Goal: Task Accomplishment & Management: Use online tool/utility

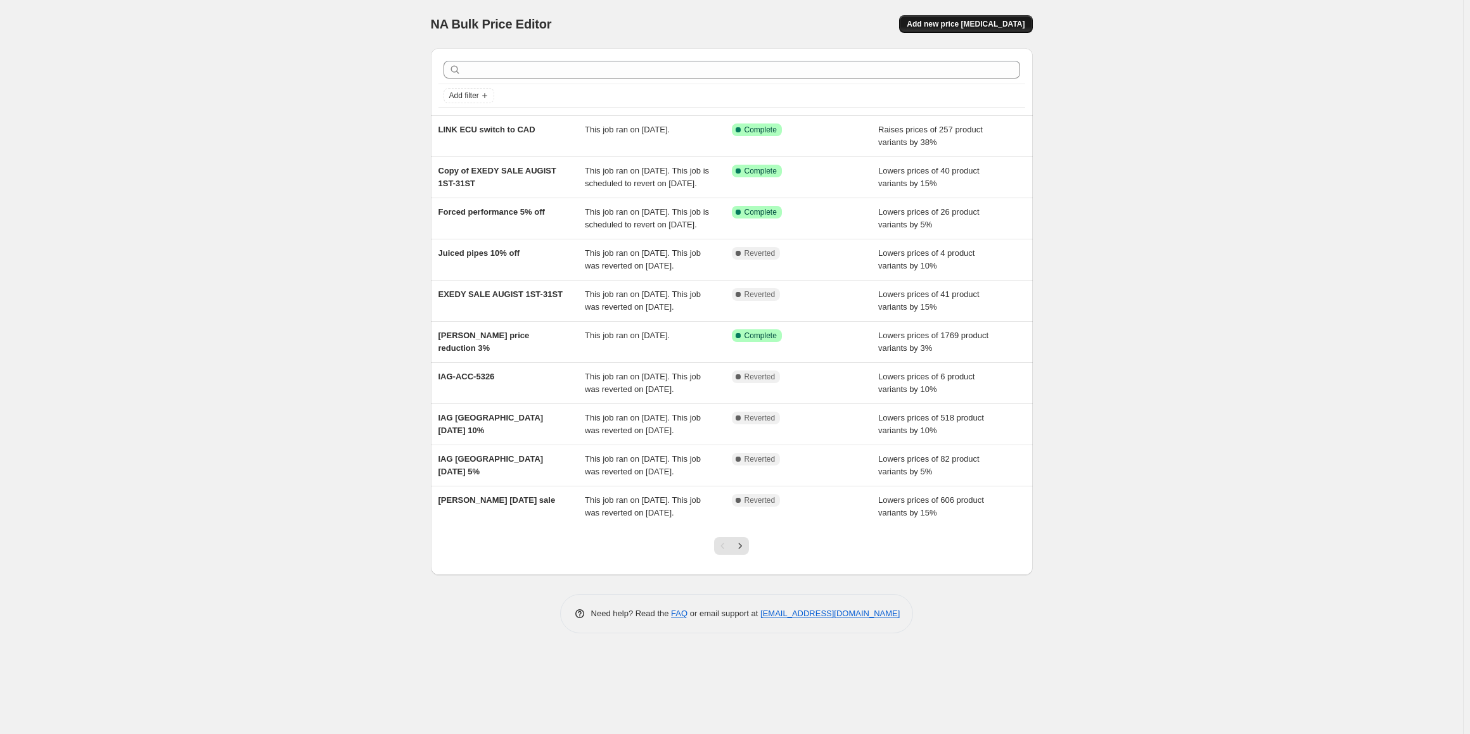
click at [969, 20] on span "Add new price change job" at bounding box center [966, 24] width 118 height 10
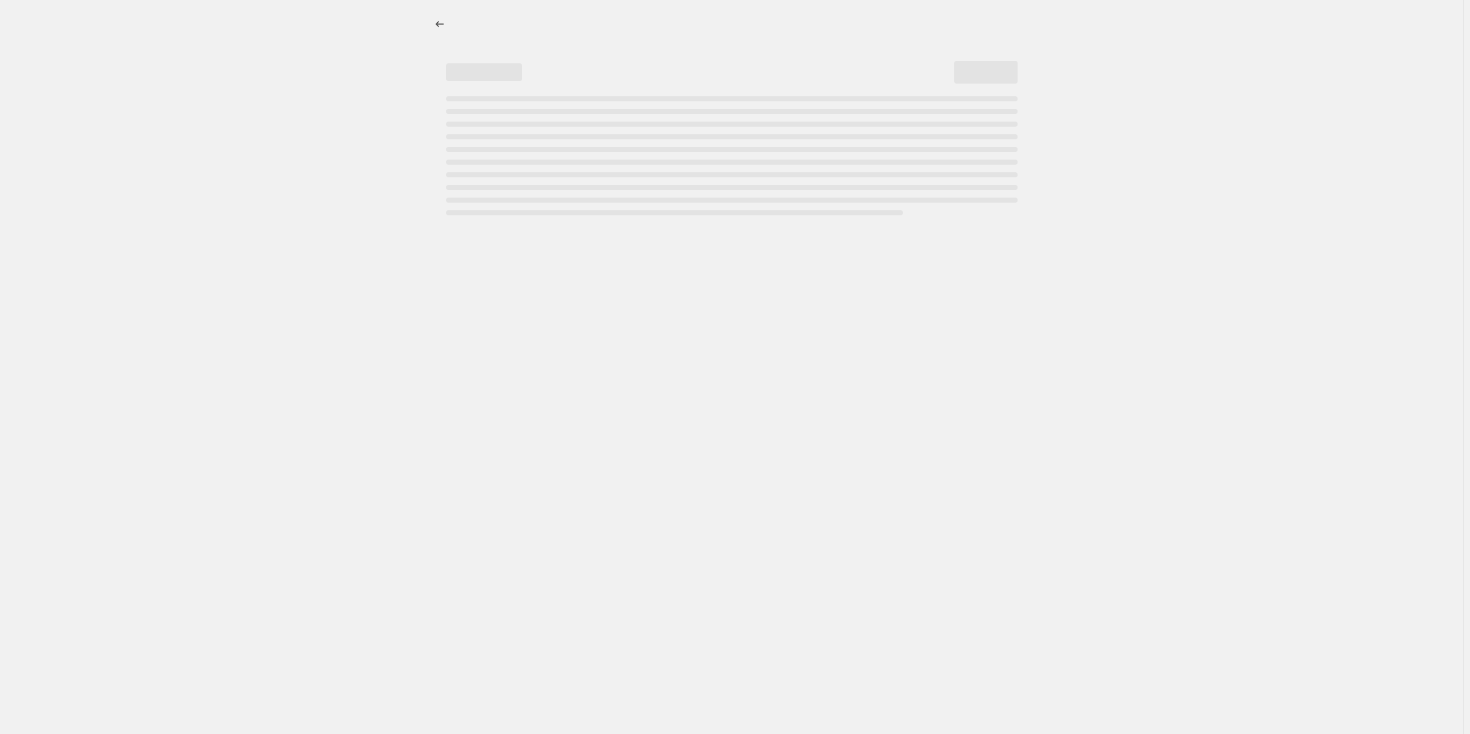
select select "percentage"
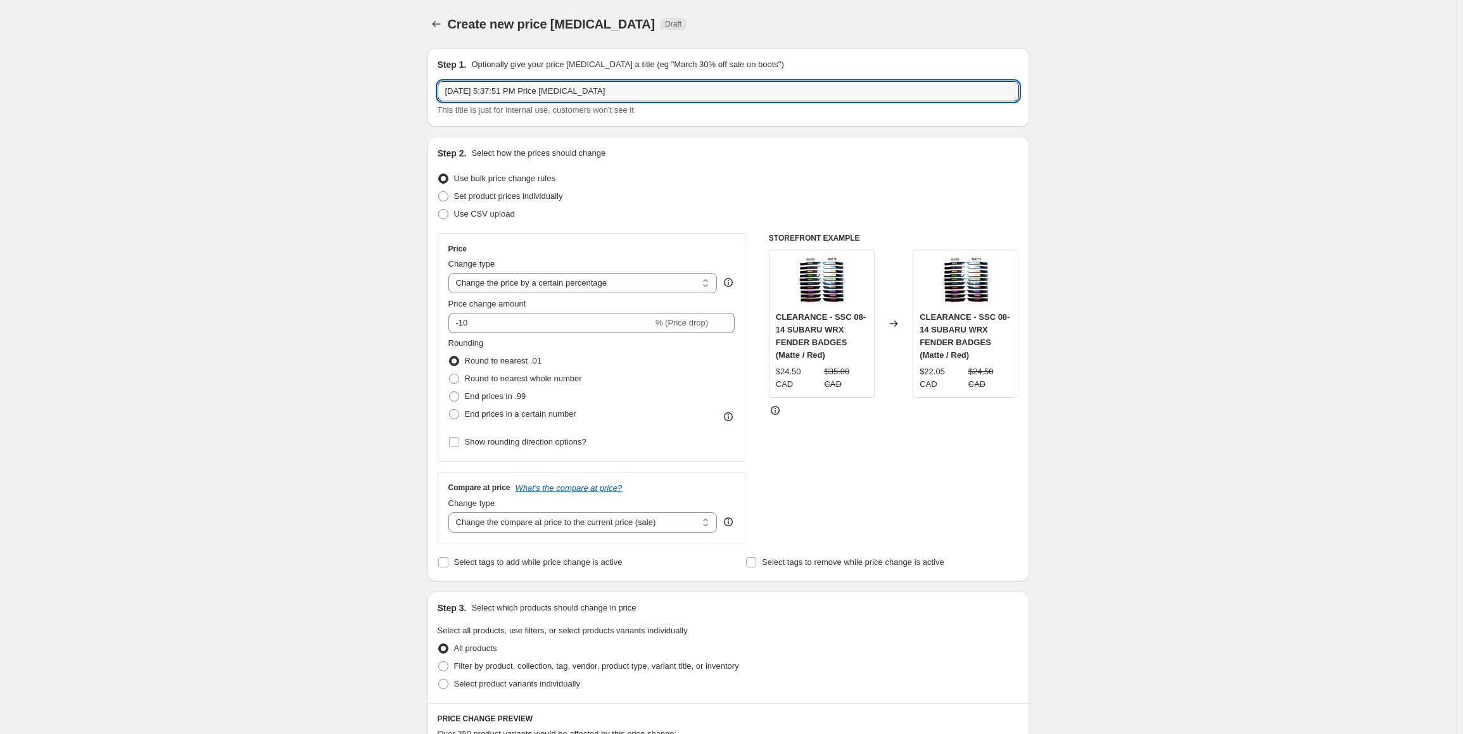
drag, startPoint x: 658, startPoint y: 89, endPoint x: 409, endPoint y: 88, distance: 249.6
click at [409, 88] on div "Create new price change job. This page is ready Create new price change job Dra…" at bounding box center [728, 643] width 1456 height 1287
type input "15% OFF FLEX Z"
click at [502, 328] on input "-10" at bounding box center [551, 323] width 205 height 20
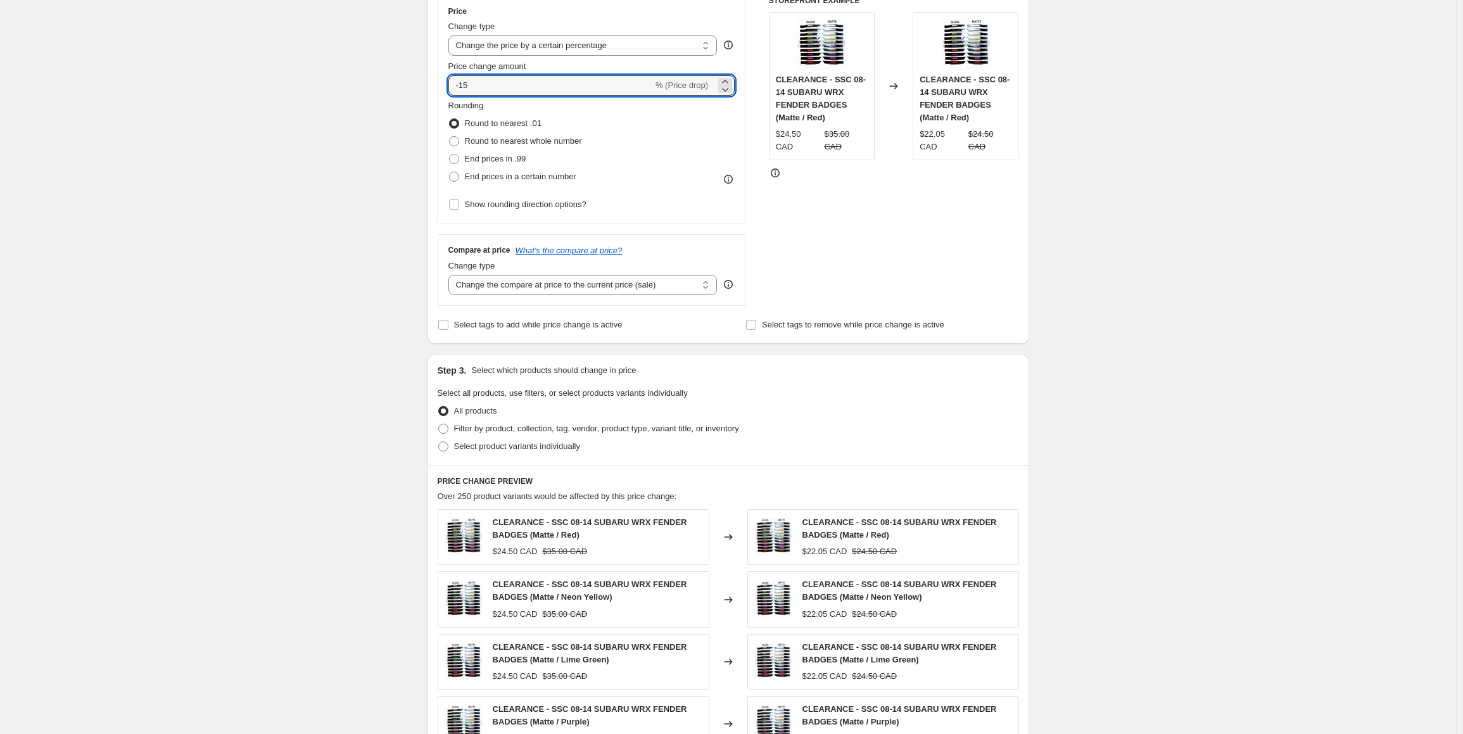
scroll to position [317, 0]
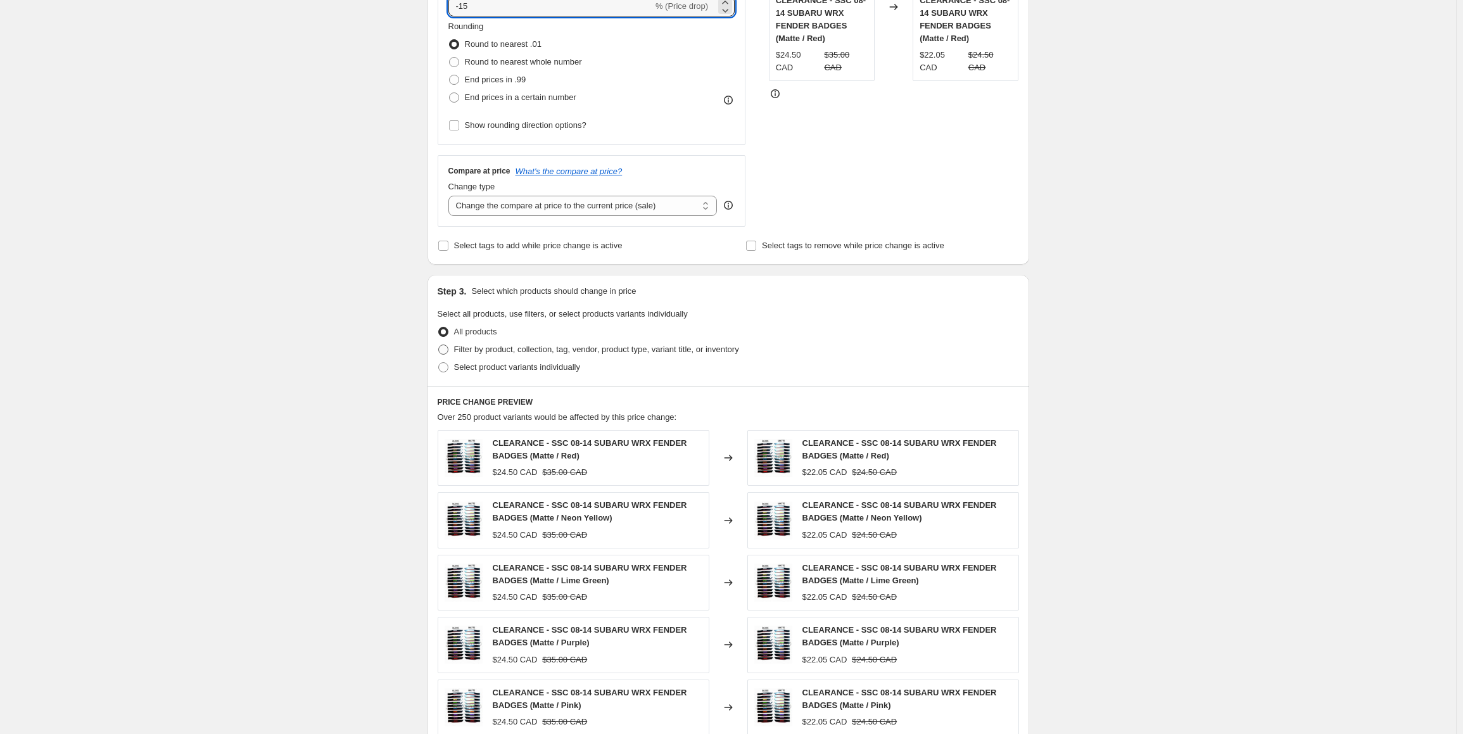
type input "-15"
click at [490, 350] on span "Filter by product, collection, tag, vendor, product type, variant title, or inv…" at bounding box center [596, 350] width 285 height 10
click at [439, 345] on input "Filter by product, collection, tag, vendor, product type, variant title, or inv…" at bounding box center [438, 345] width 1 height 1
radio input "true"
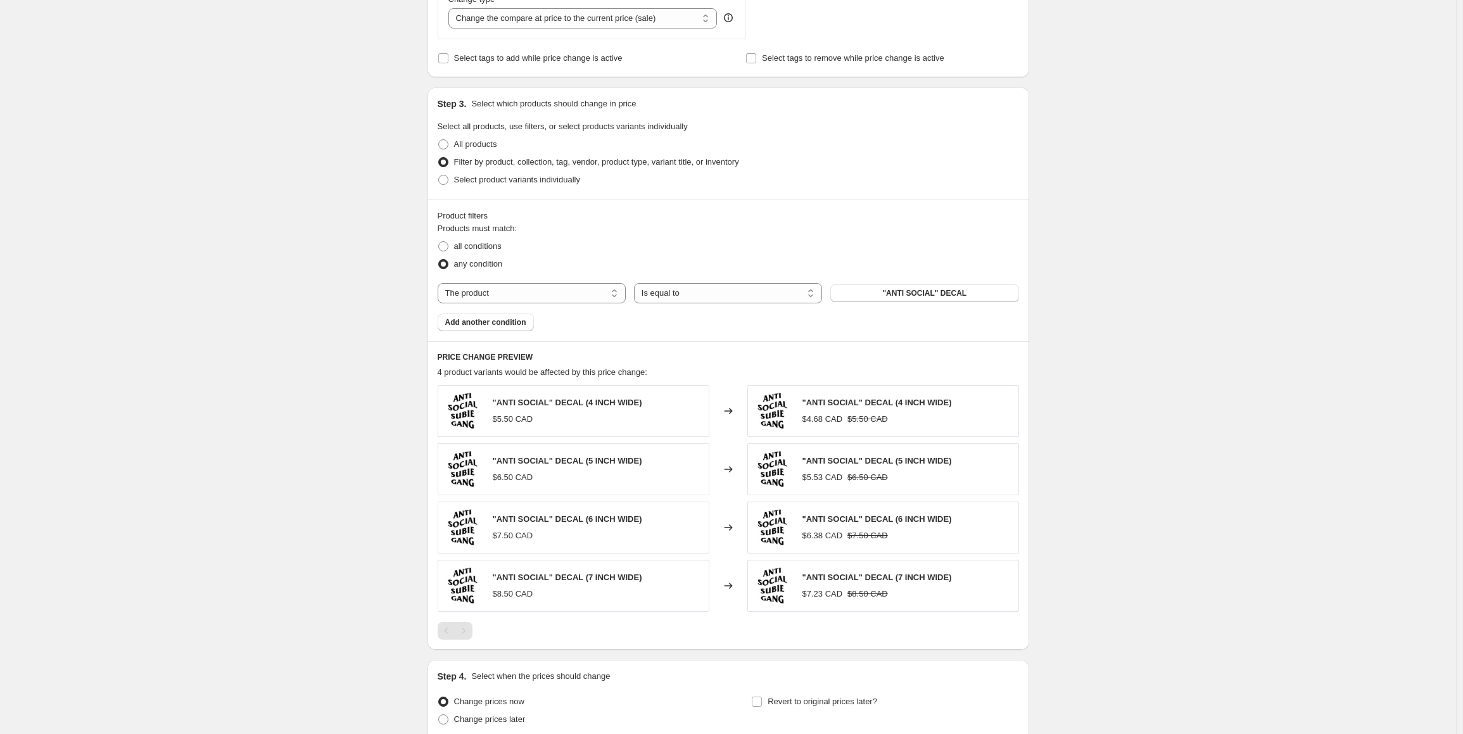
scroll to position [507, 0]
click at [542, 295] on select "The product The product's collection The product's tag The product's vendor The…" at bounding box center [532, 291] width 188 height 20
select select "tag"
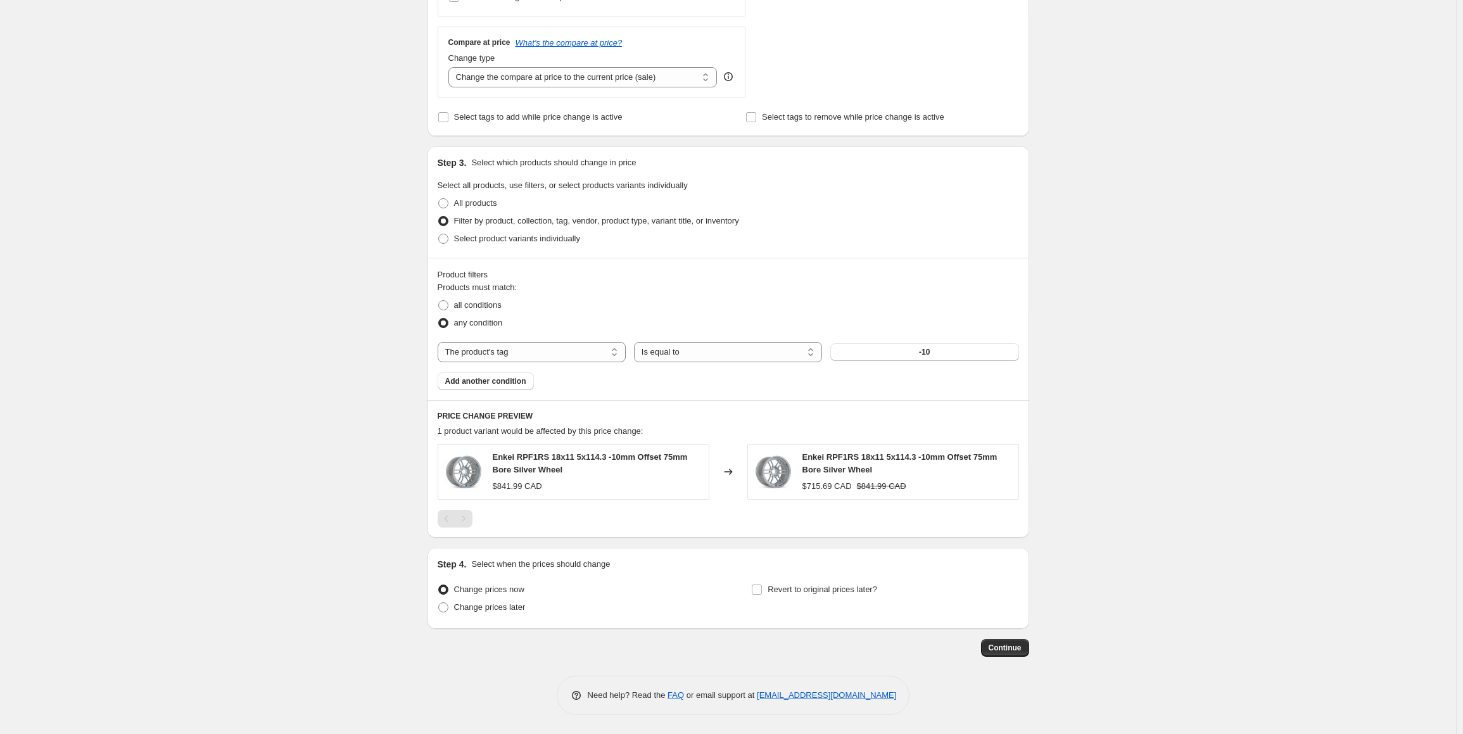
scroll to position [444, 0]
click at [913, 354] on button "-10" at bounding box center [925, 354] width 188 height 18
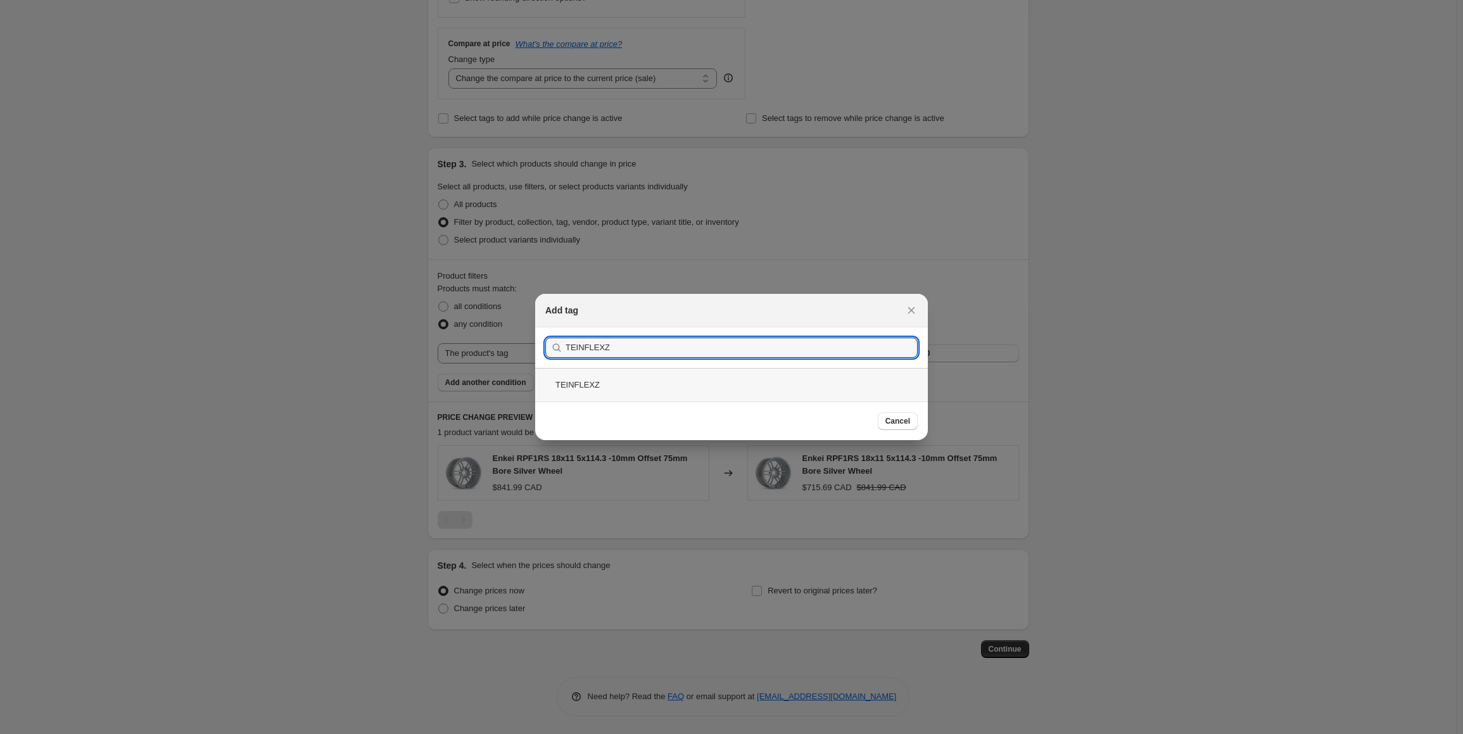
type input "TEINFLEXZ"
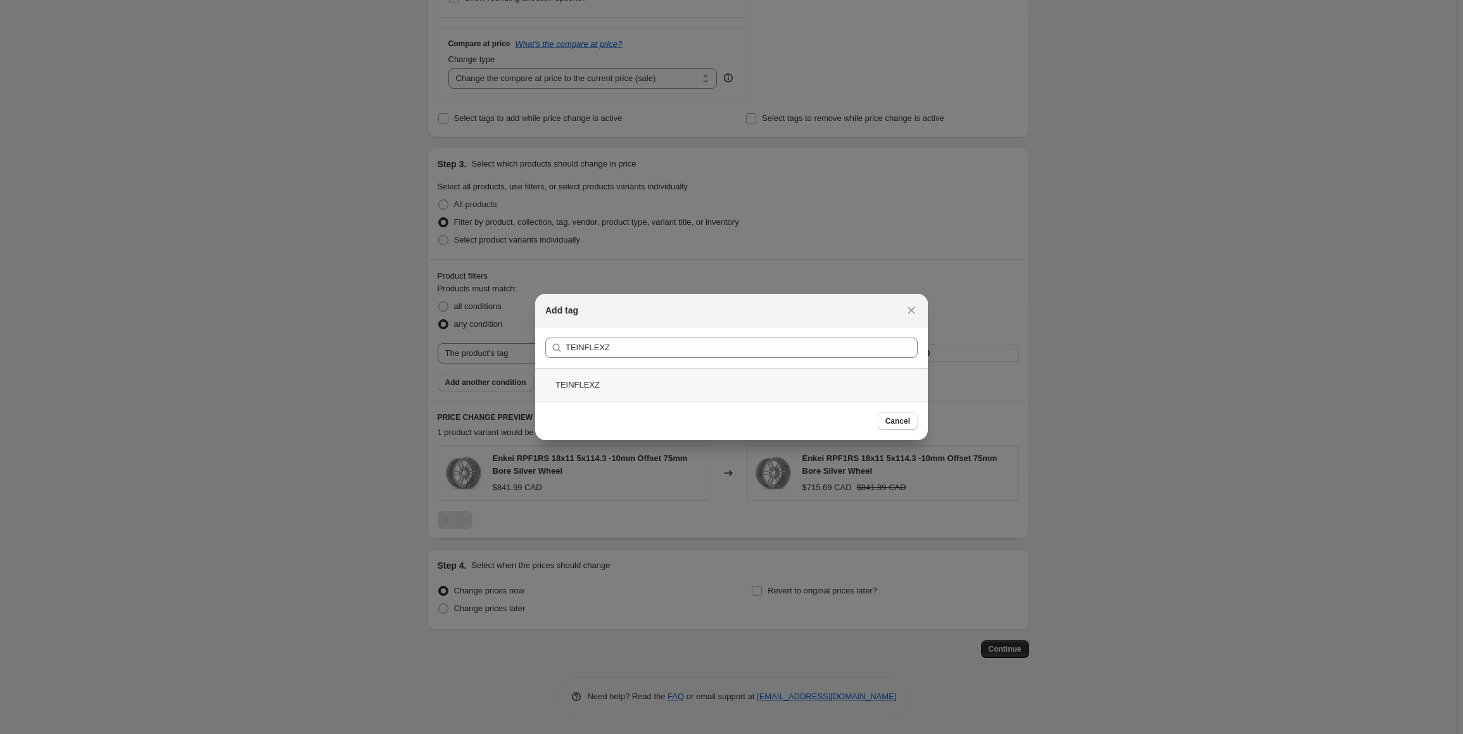
click at [623, 385] on div "TEINFLEXZ" at bounding box center [731, 385] width 393 height 34
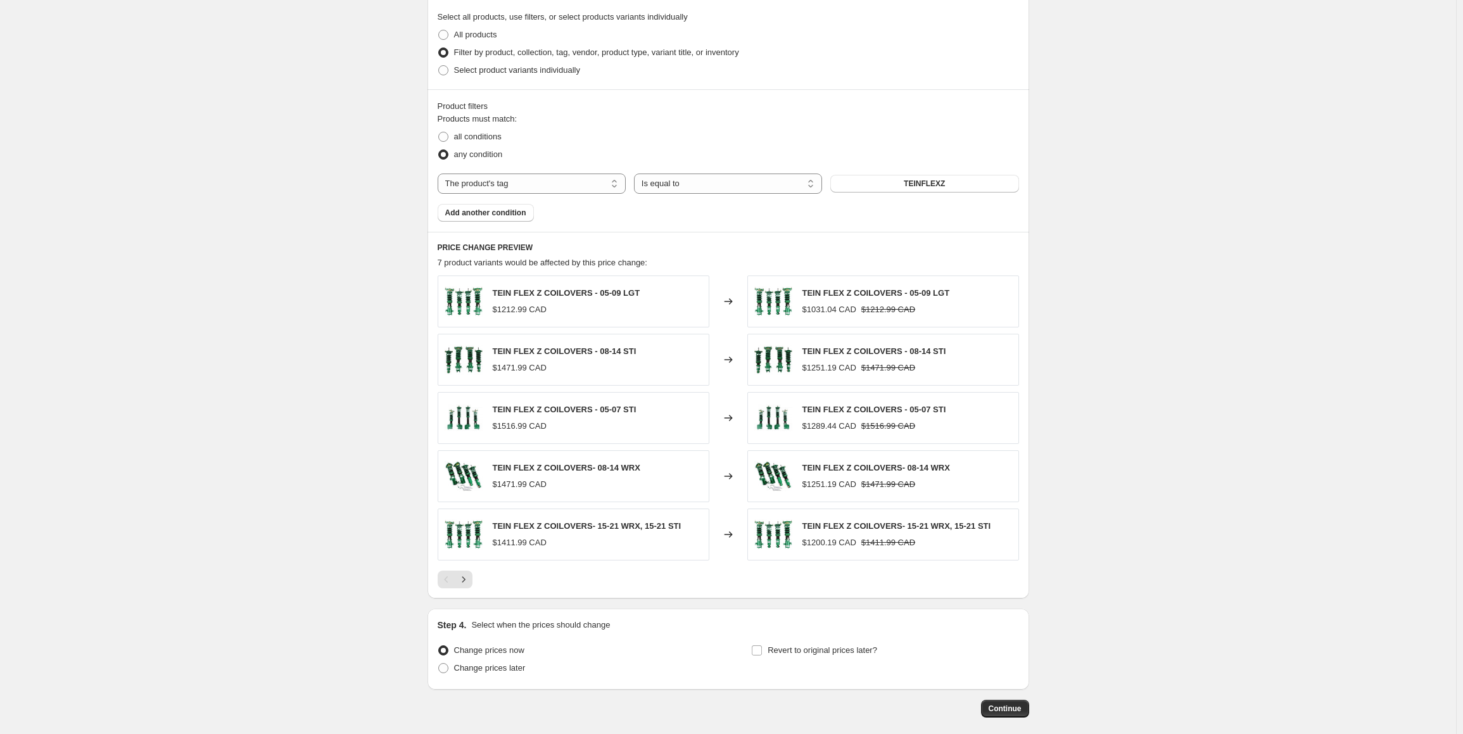
scroll to position [634, 0]
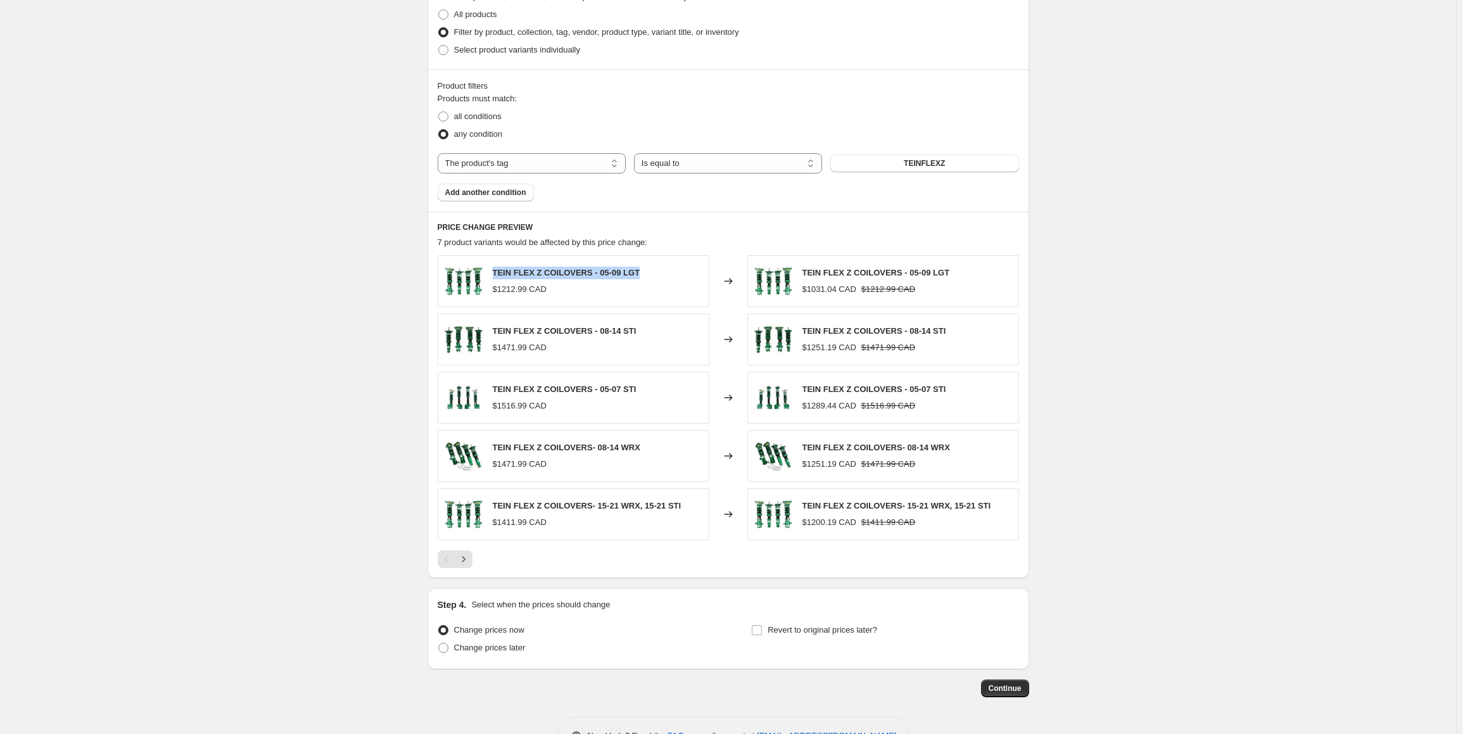
drag, startPoint x: 497, startPoint y: 272, endPoint x: 656, endPoint y: 269, distance: 159.0
click at [656, 269] on div "TEIN FLEX Z COILOVERS - 05-09 LGT $1212.99 CAD" at bounding box center [574, 281] width 272 height 52
copy span "TEIN FLEX Z COILOVERS - 05-09 LGT"
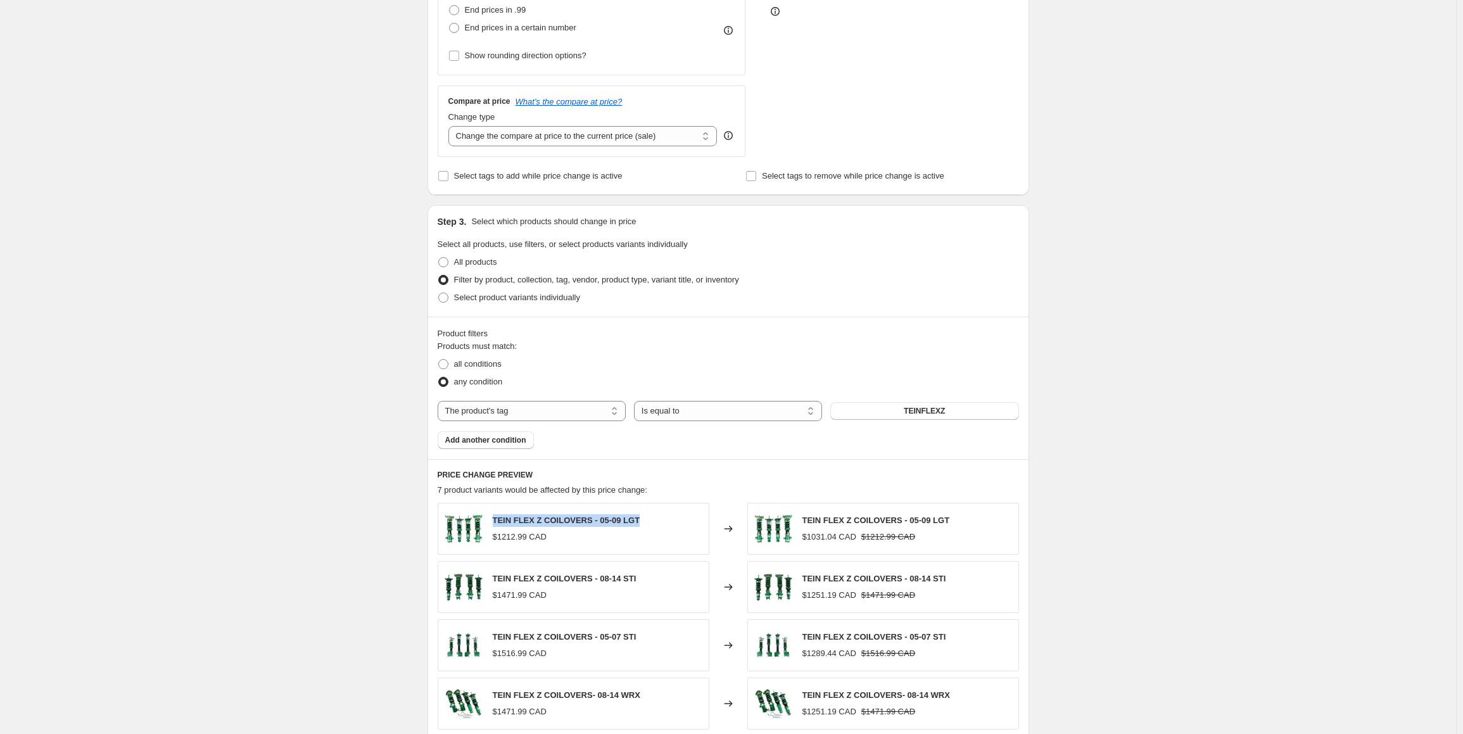
scroll to position [191, 0]
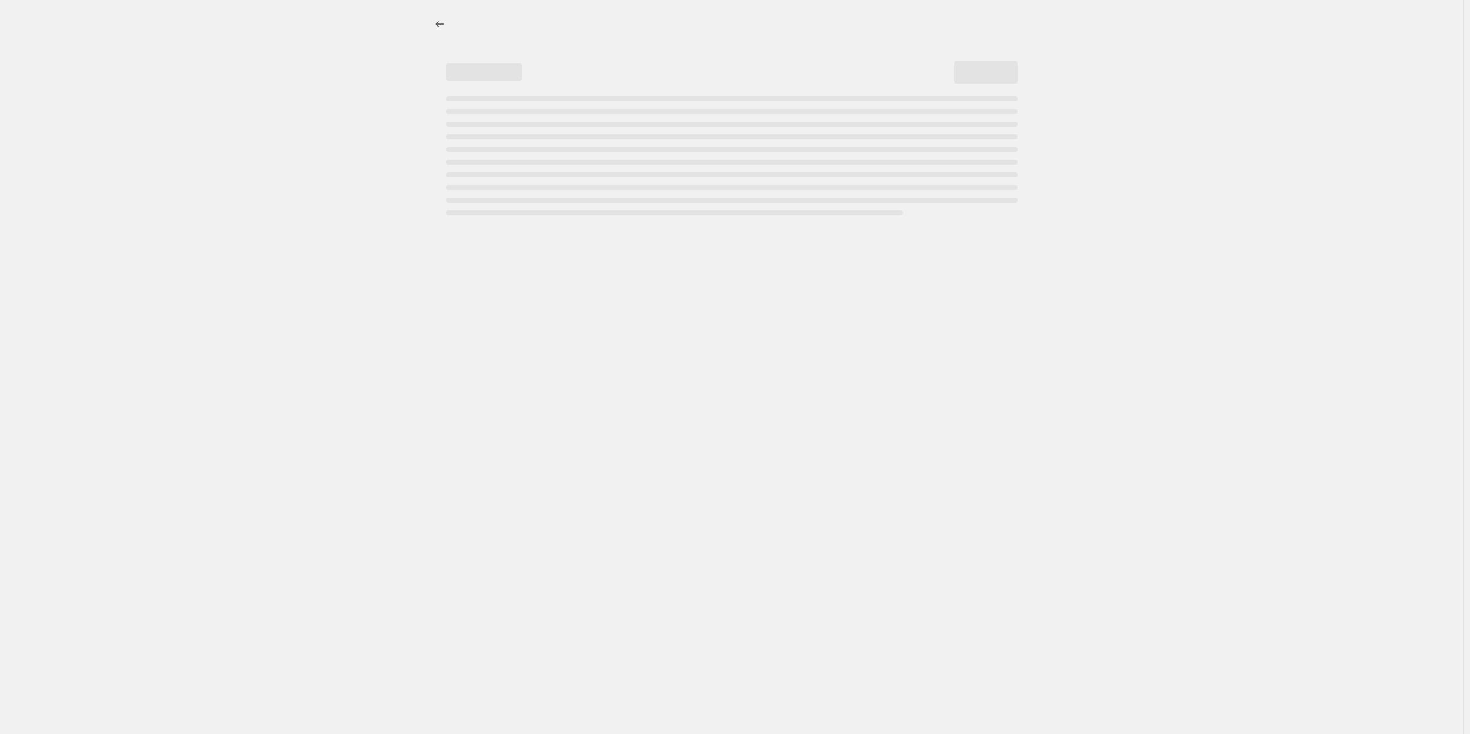
select select "percentage"
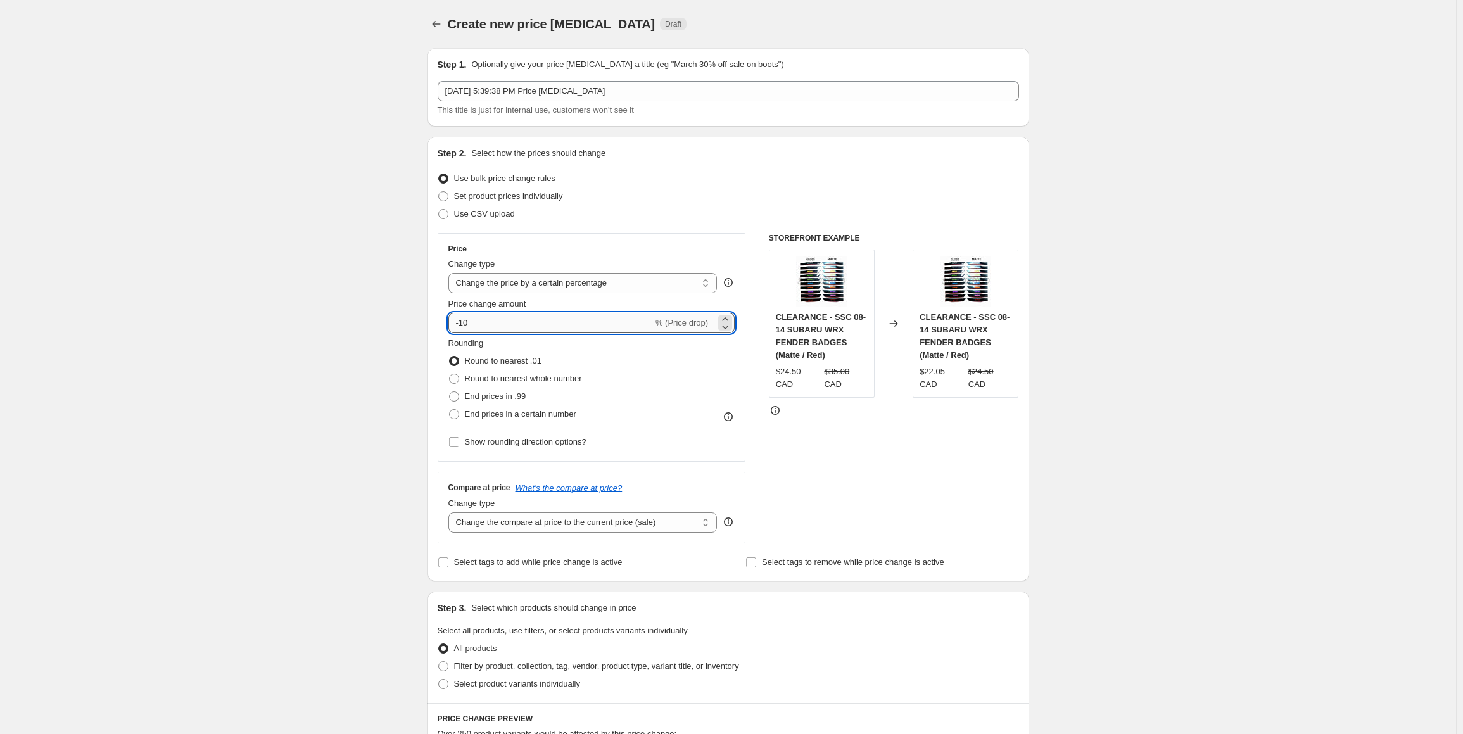
click at [492, 321] on input "-10" at bounding box center [551, 323] width 205 height 20
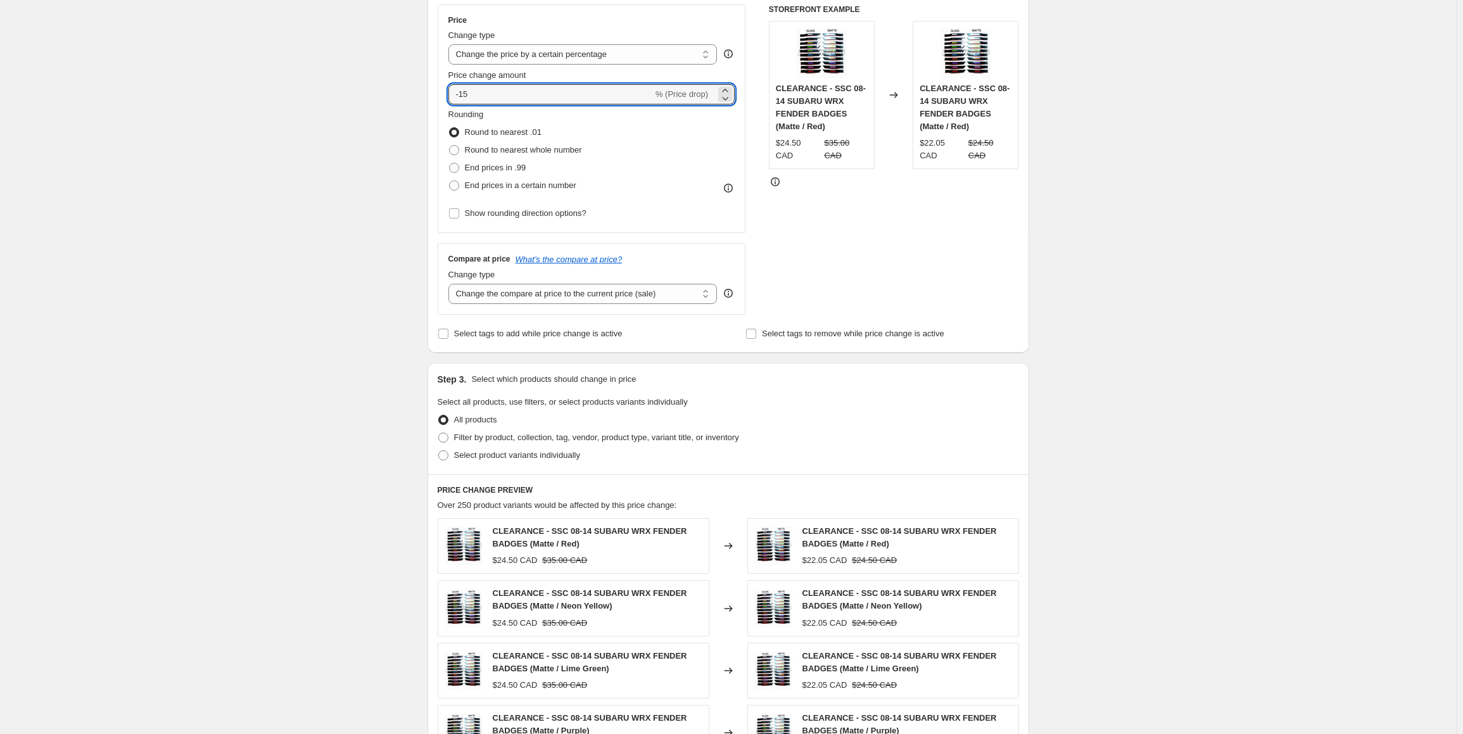
scroll to position [380, 0]
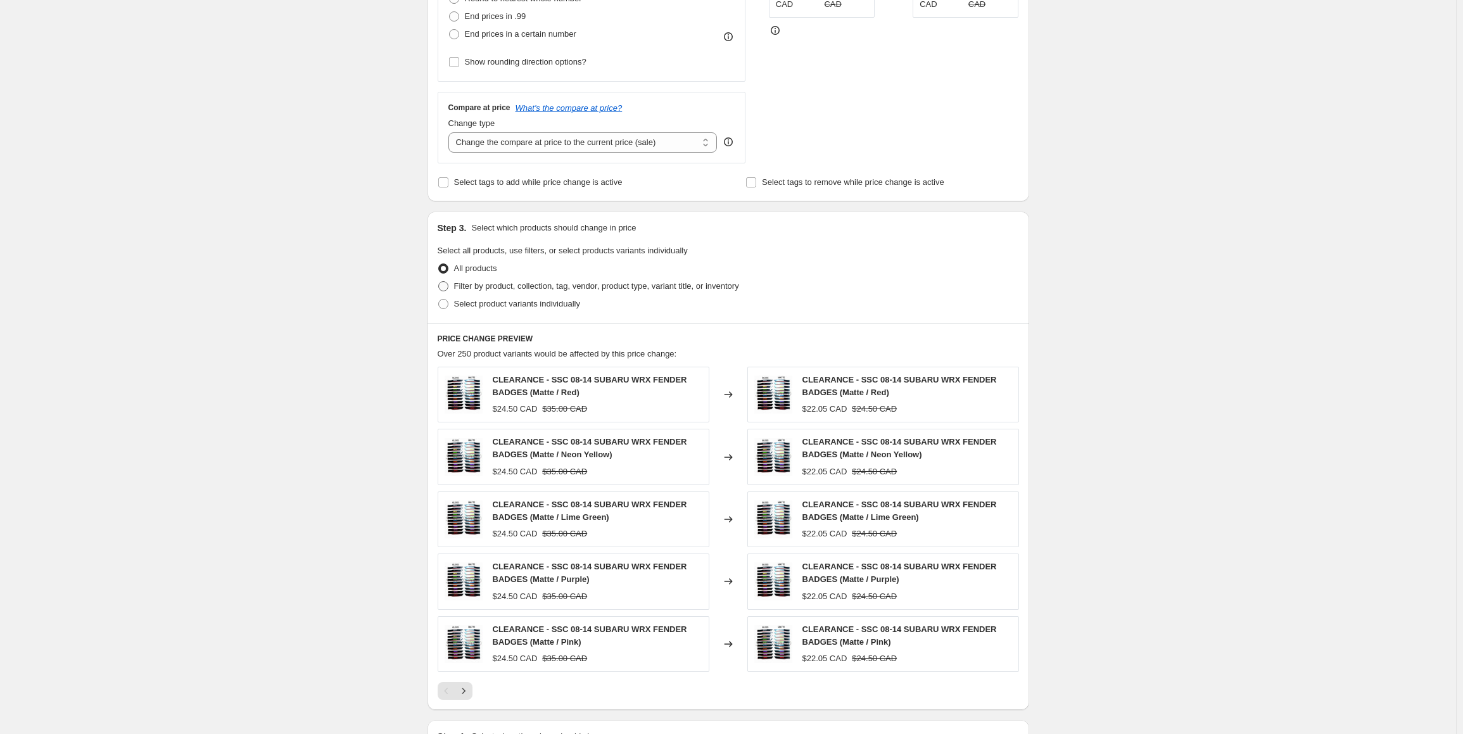
type input "-15"
click at [516, 283] on span "Filter by product, collection, tag, vendor, product type, variant title, or inv…" at bounding box center [596, 286] width 285 height 10
click at [439, 282] on input "Filter by product, collection, tag, vendor, product type, variant title, or inv…" at bounding box center [438, 281] width 1 height 1
radio input "true"
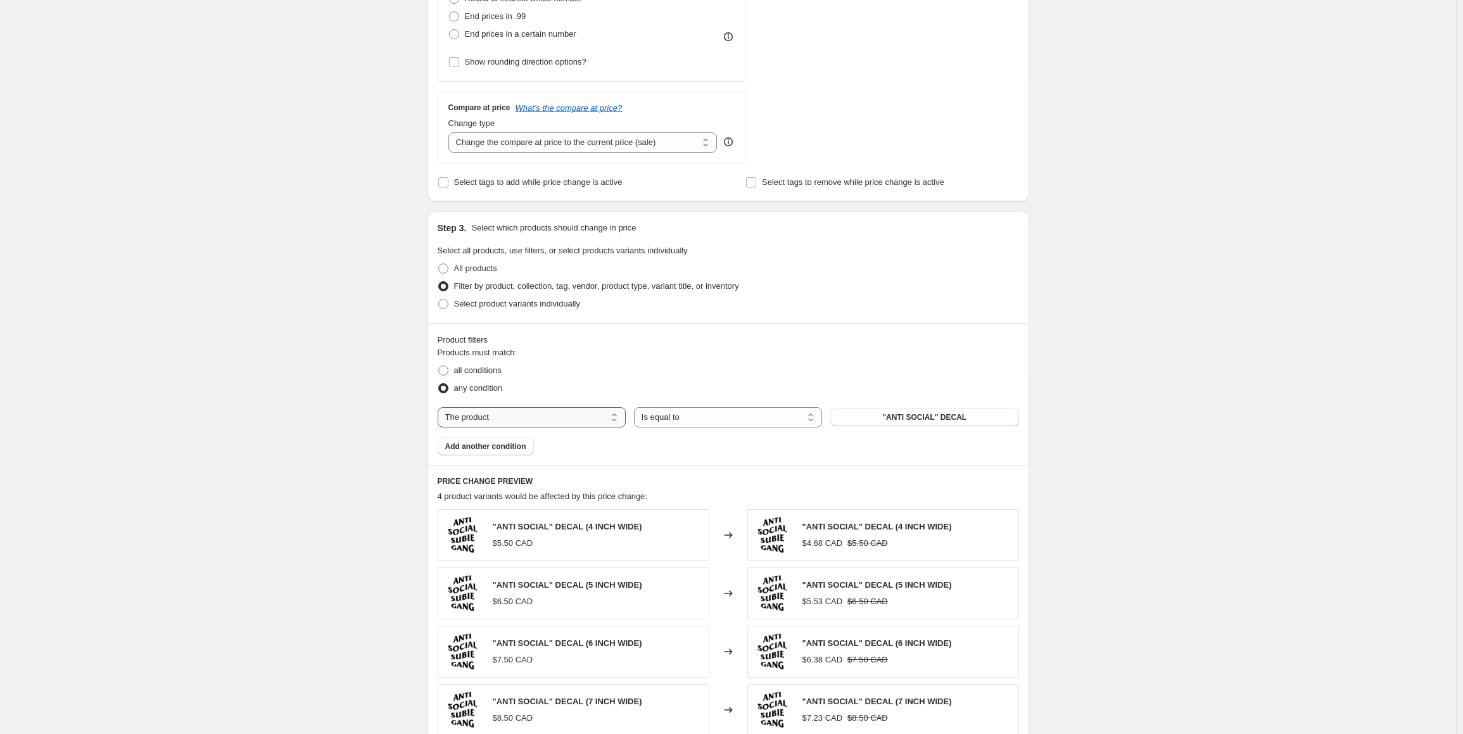
click at [550, 413] on select "The product The product's collection The product's tag The product's vendor The…" at bounding box center [532, 417] width 188 height 20
select select "tag"
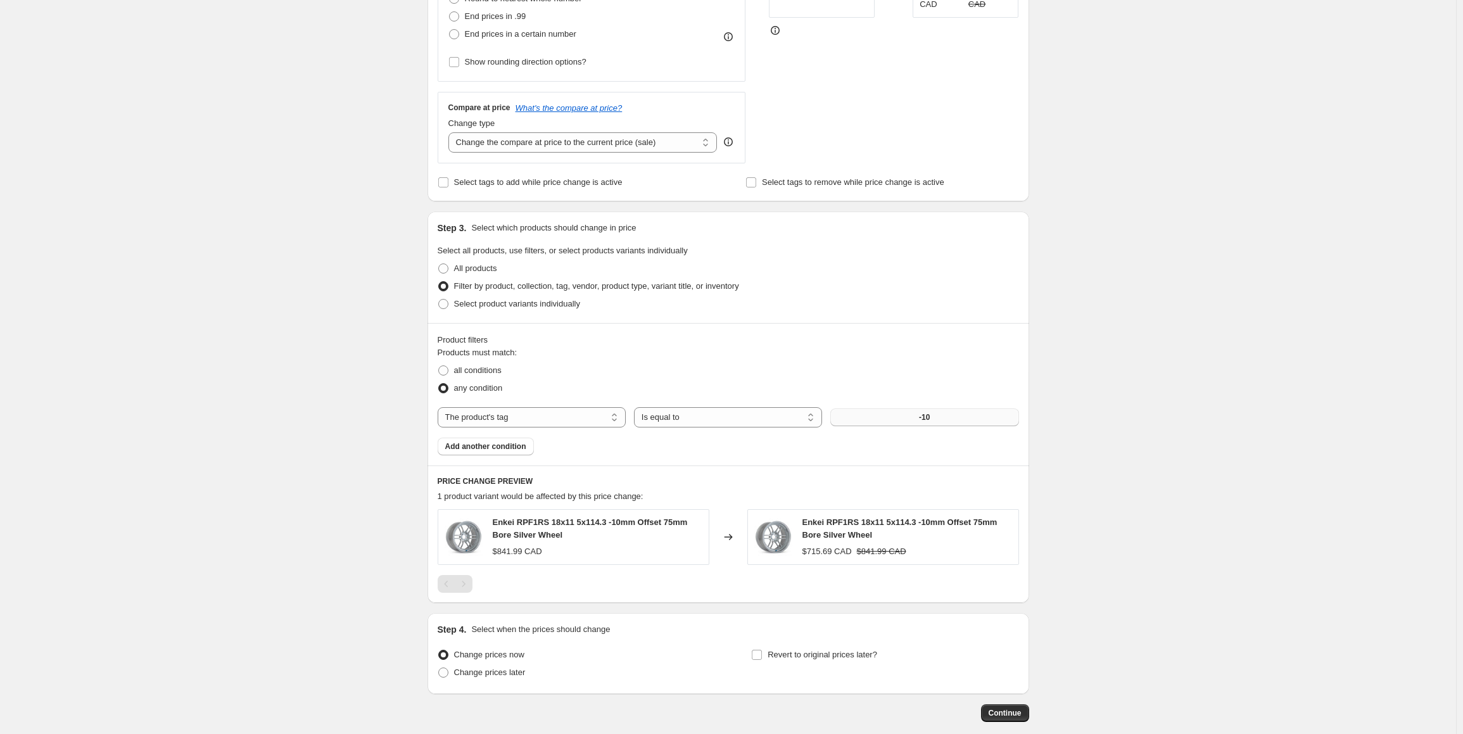
click at [914, 417] on button "-10" at bounding box center [925, 418] width 188 height 18
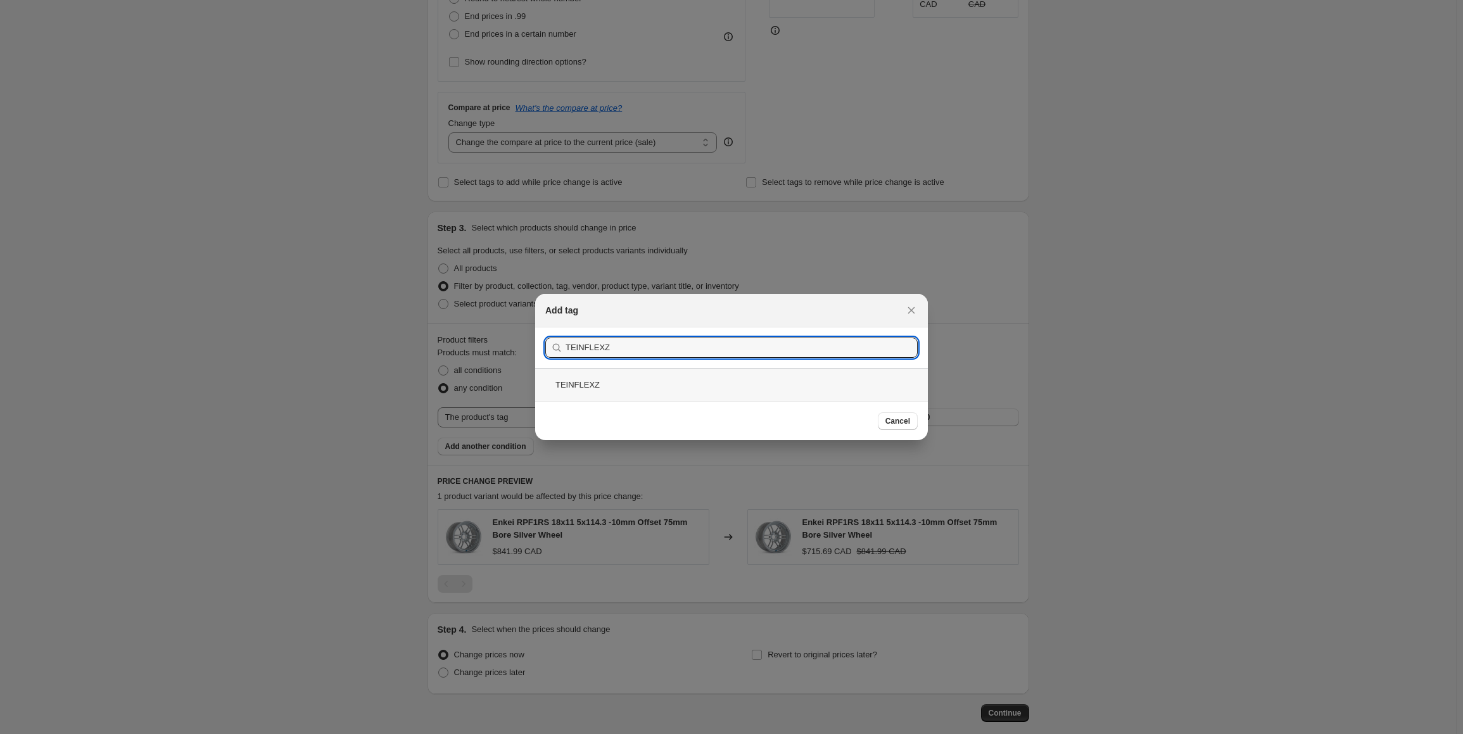
type input "TEINFLEXZ"
click at [579, 395] on div "TEINFLEXZ" at bounding box center [731, 385] width 393 height 34
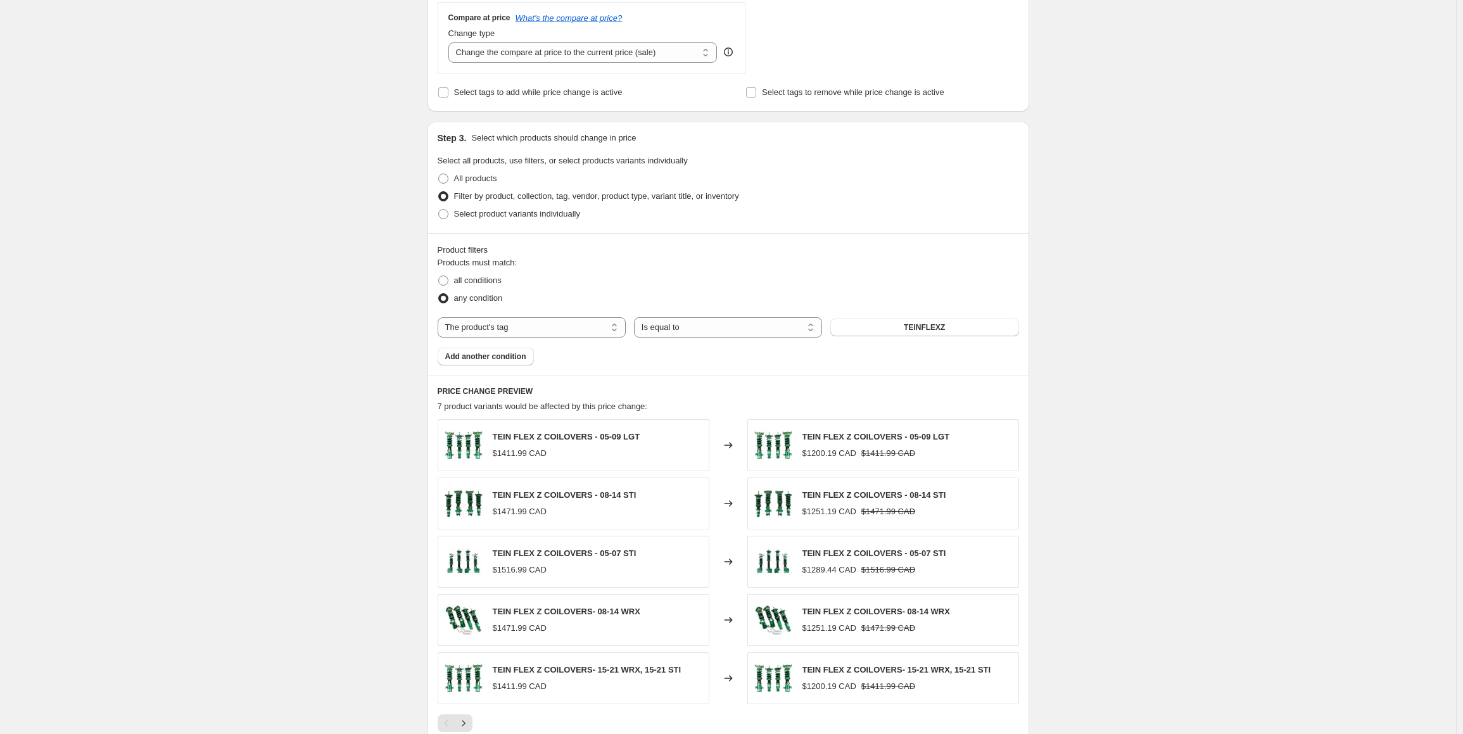
scroll to position [672, 0]
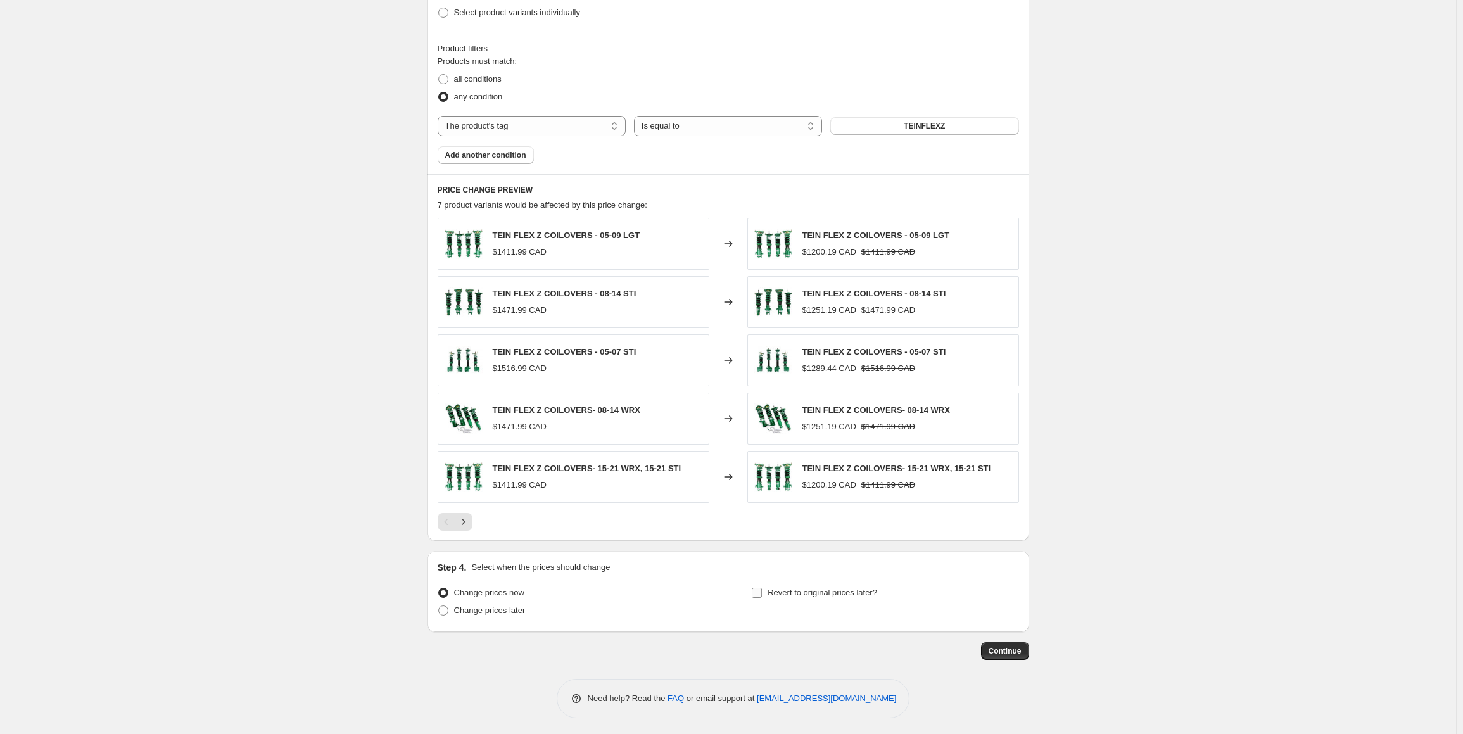
click at [760, 588] on input "Revert to original prices later?" at bounding box center [757, 593] width 10 height 10
checkbox input "true"
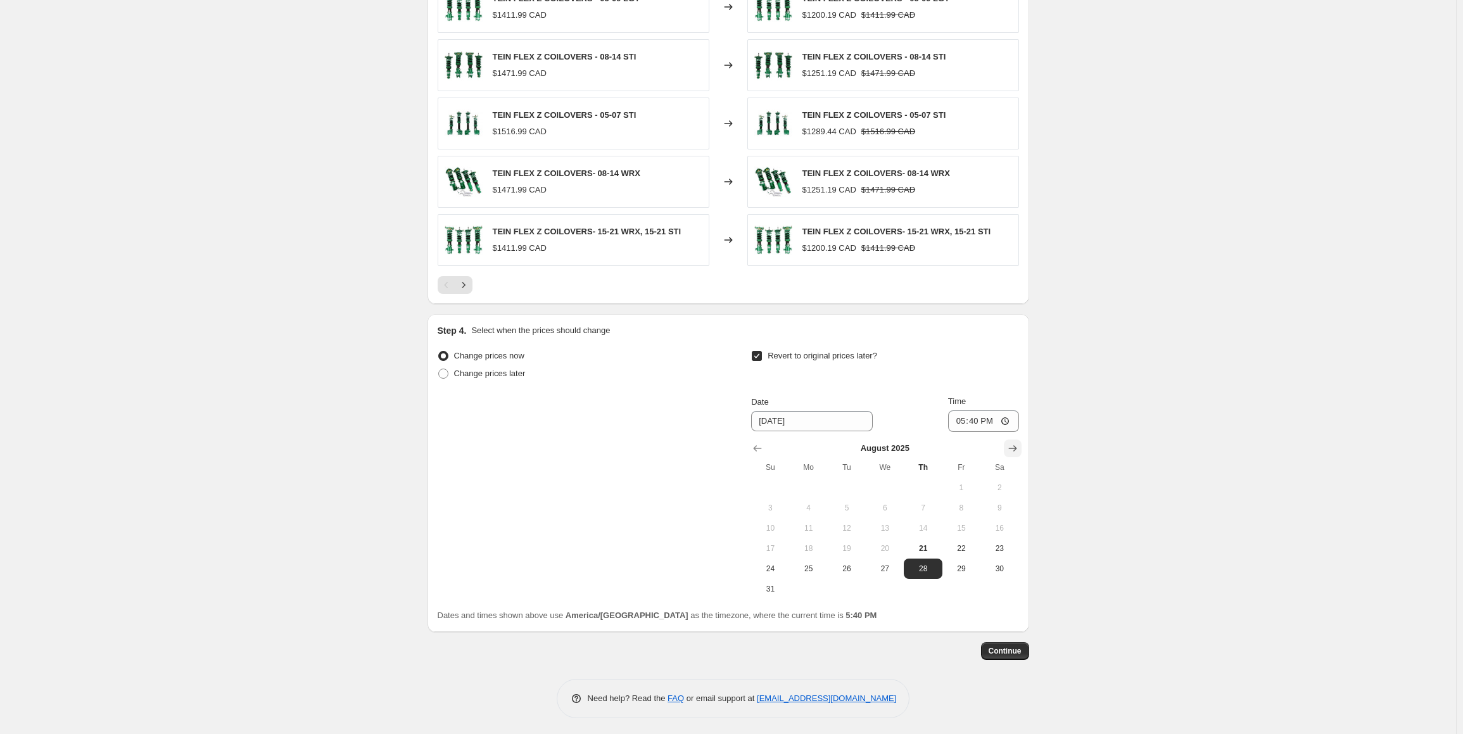
click at [1010, 446] on icon "Show next month, September 2025" at bounding box center [1013, 448] width 13 height 13
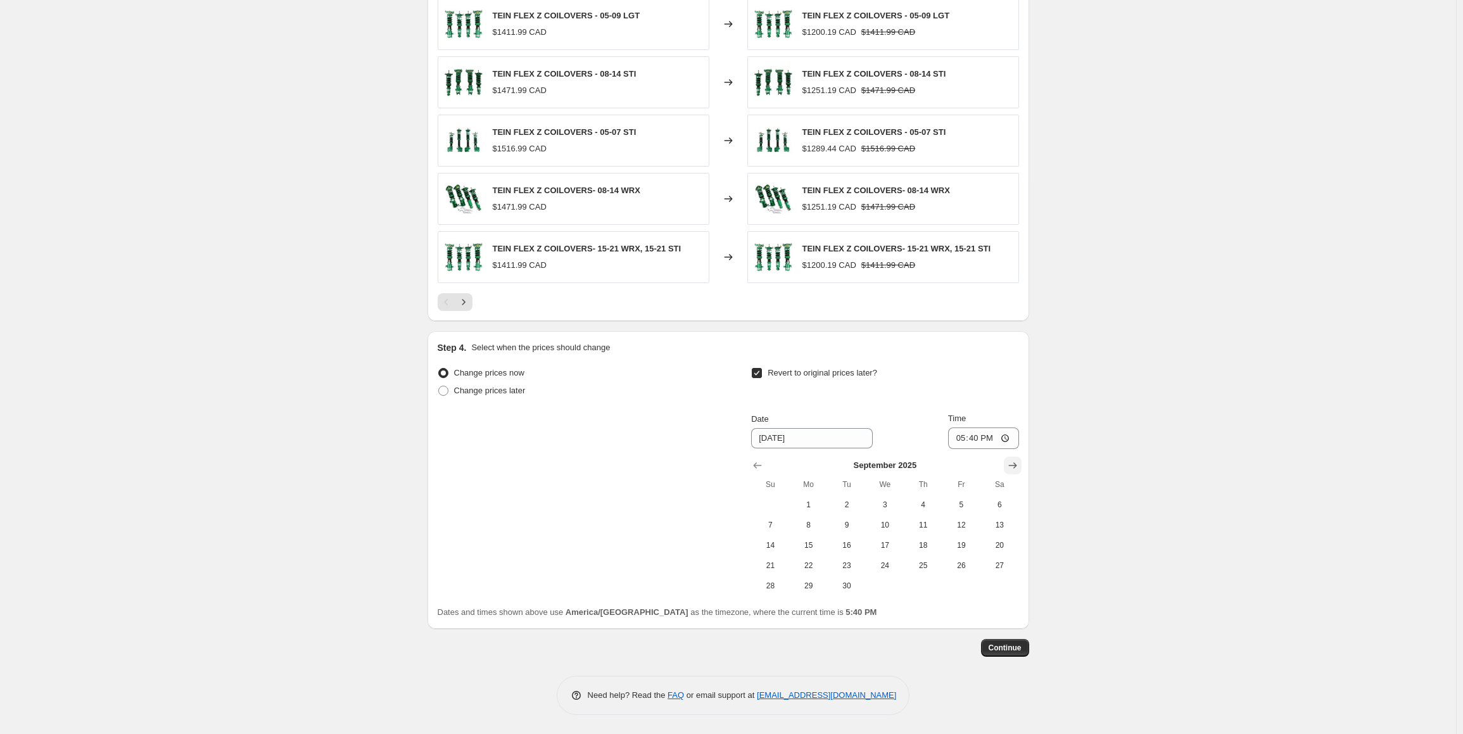
scroll to position [888, 0]
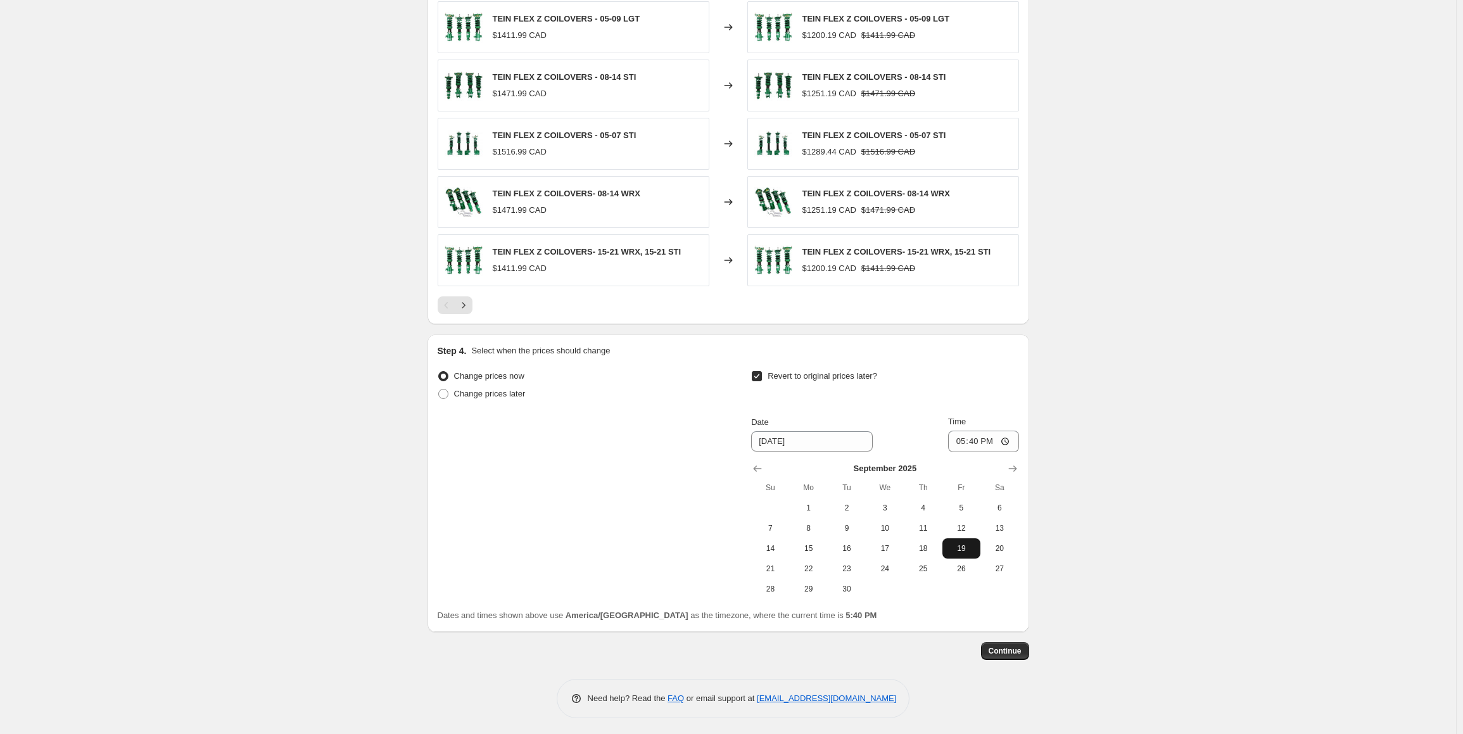
click at [963, 539] on button "19" at bounding box center [962, 548] width 38 height 20
type input "9/19/2025"
click at [966, 436] on input "17:40" at bounding box center [983, 442] width 71 height 22
type input "23:59"
click at [618, 471] on div "Change prices now Change prices later Revert to original prices later? Date 9/1…" at bounding box center [729, 483] width 582 height 232
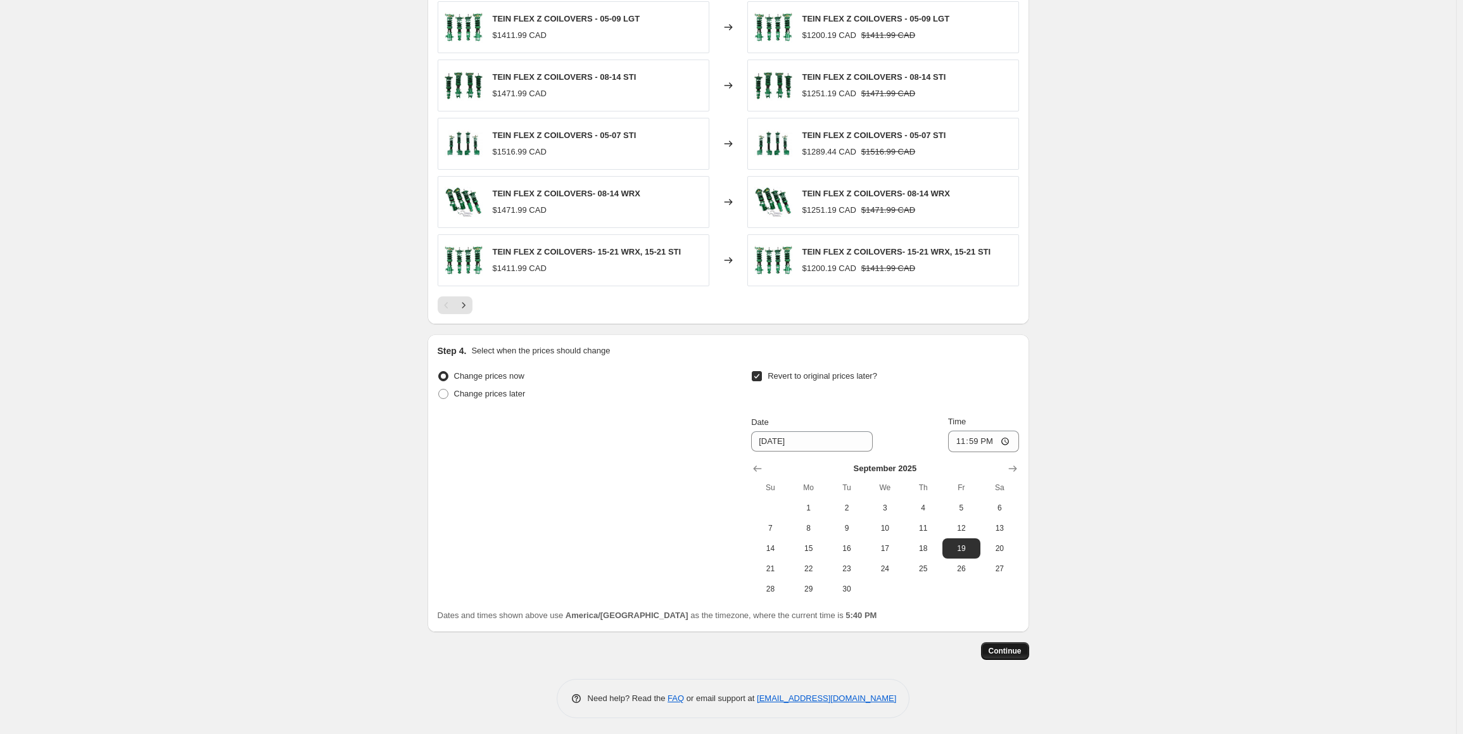
click at [1019, 646] on span "Continue" at bounding box center [1005, 651] width 33 height 10
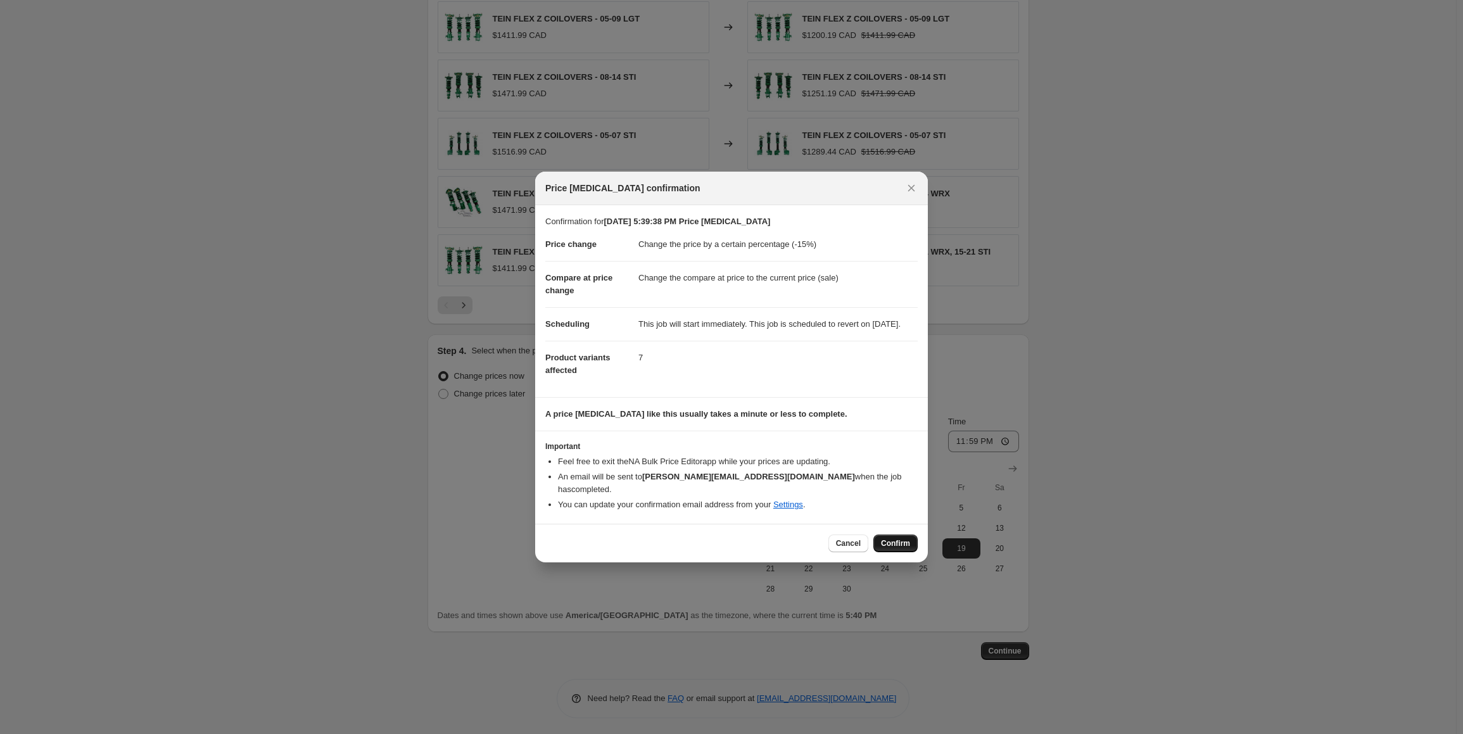
click at [905, 538] on span "Confirm" at bounding box center [895, 543] width 29 height 10
